Goal: Check status: Check status

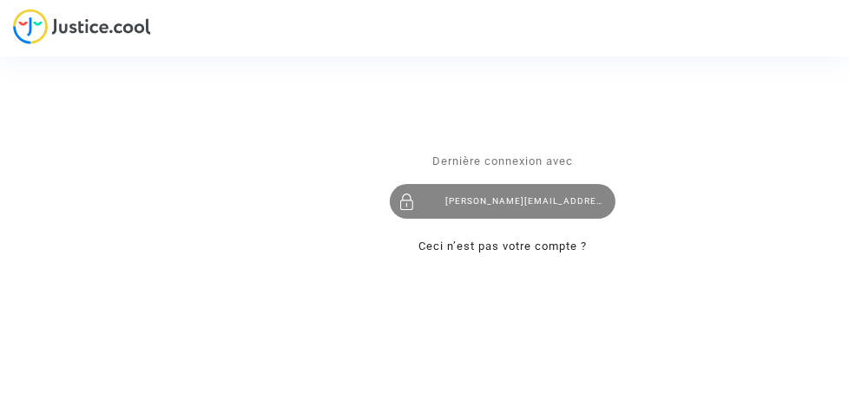
click at [520, 200] on div "yvon.lannier@wanadoo.fr" at bounding box center [503, 201] width 226 height 35
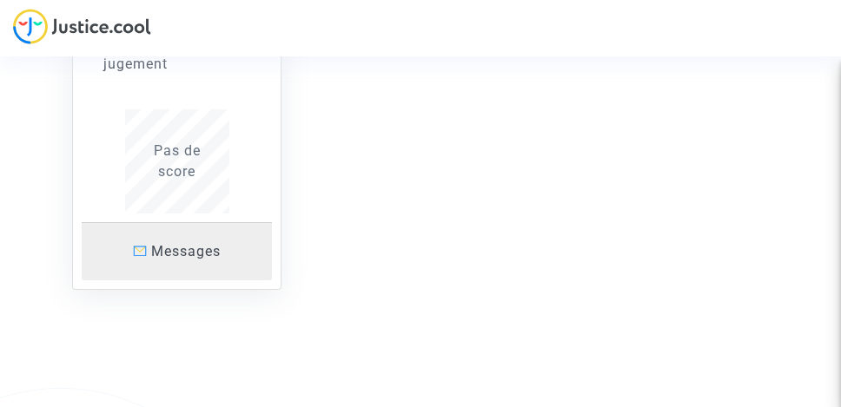
scroll to position [369, 0]
click at [162, 246] on span "Messages" at bounding box center [185, 248] width 69 height 17
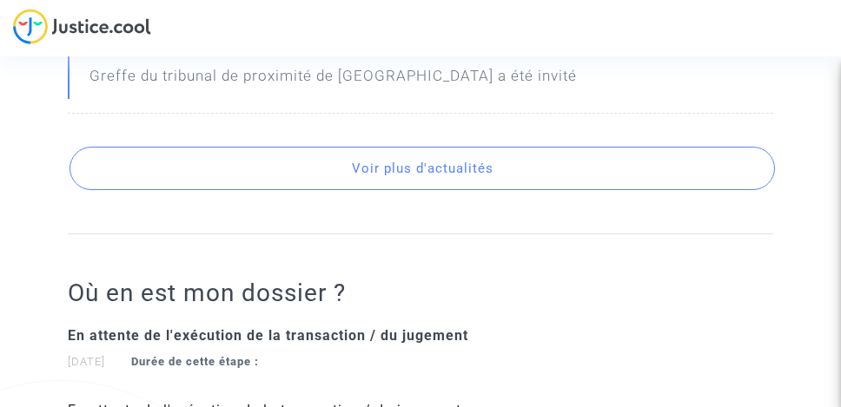
scroll to position [854, 0]
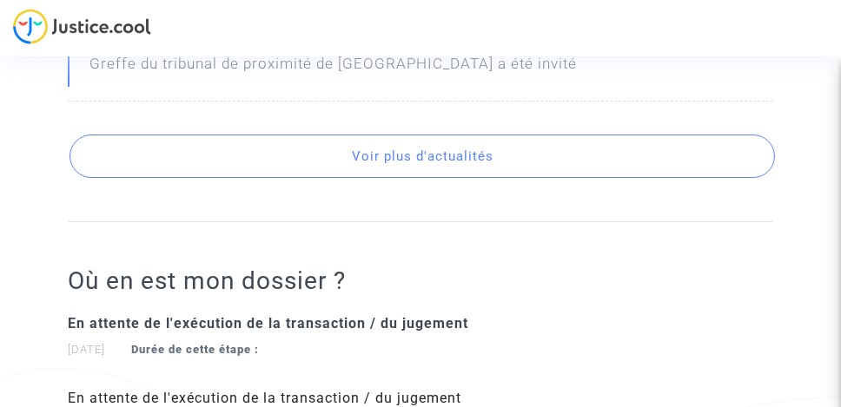
click at [423, 149] on button "Voir plus d'actualités" at bounding box center [421, 156] width 704 height 43
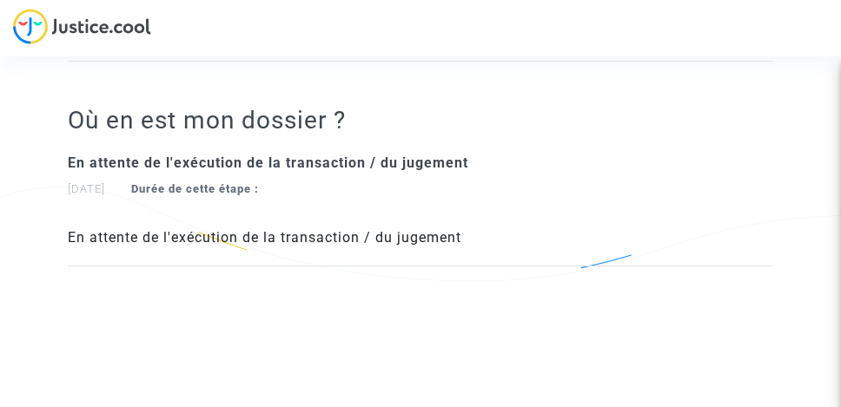
scroll to position [1525, 0]
